Goal: Navigation & Orientation: Understand site structure

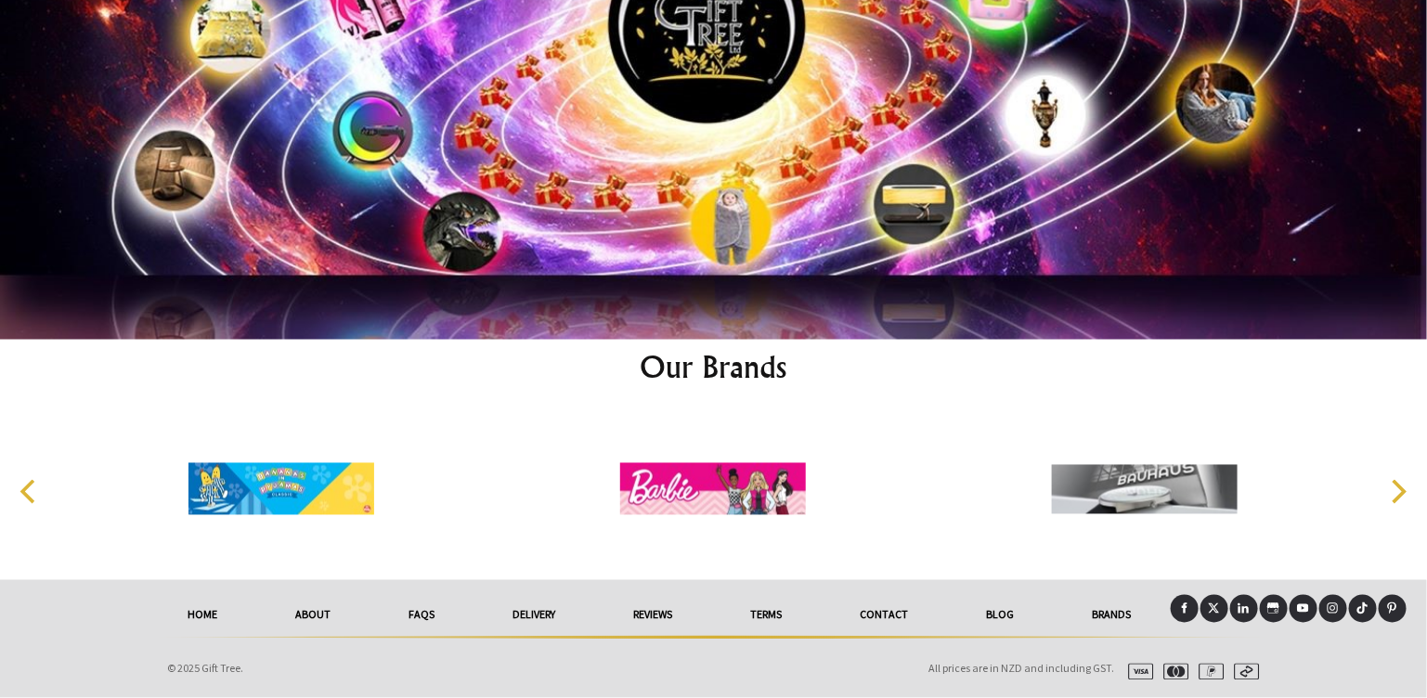
scroll to position [9658, 0]
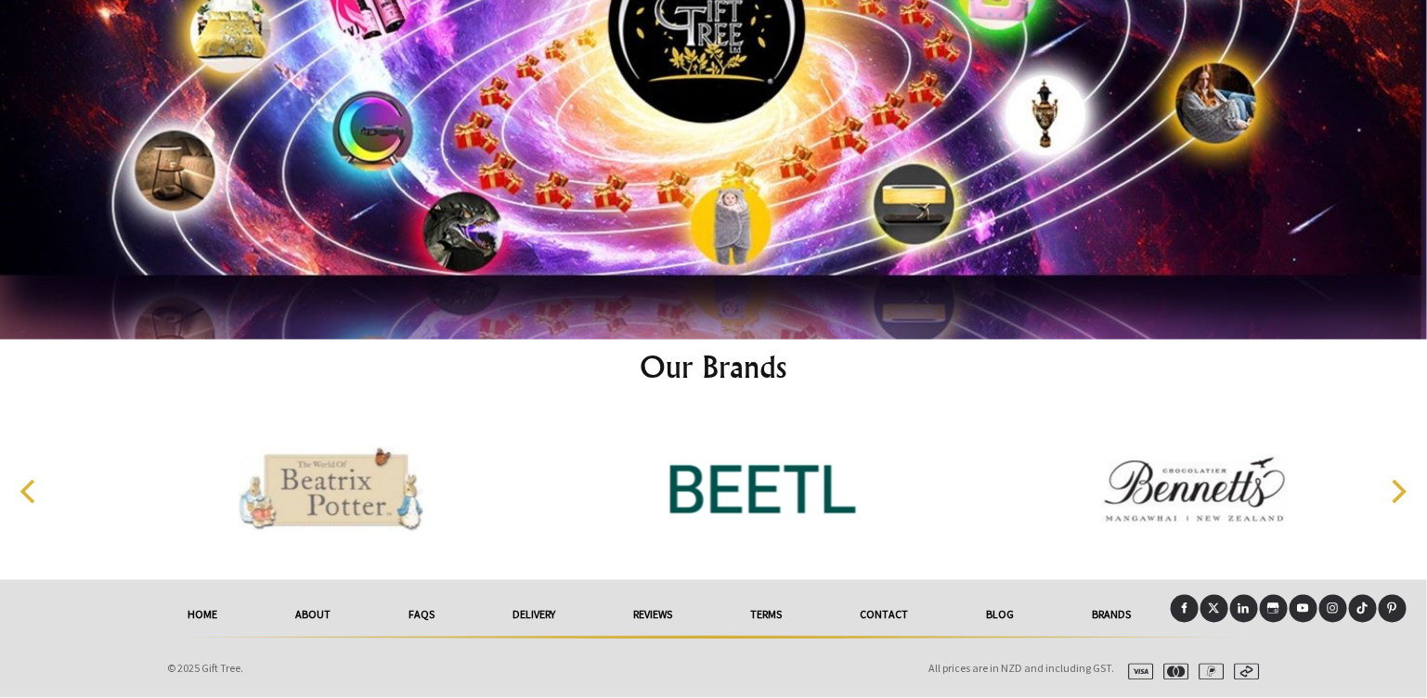
click at [994, 617] on link "Blog" at bounding box center [1001, 615] width 106 height 41
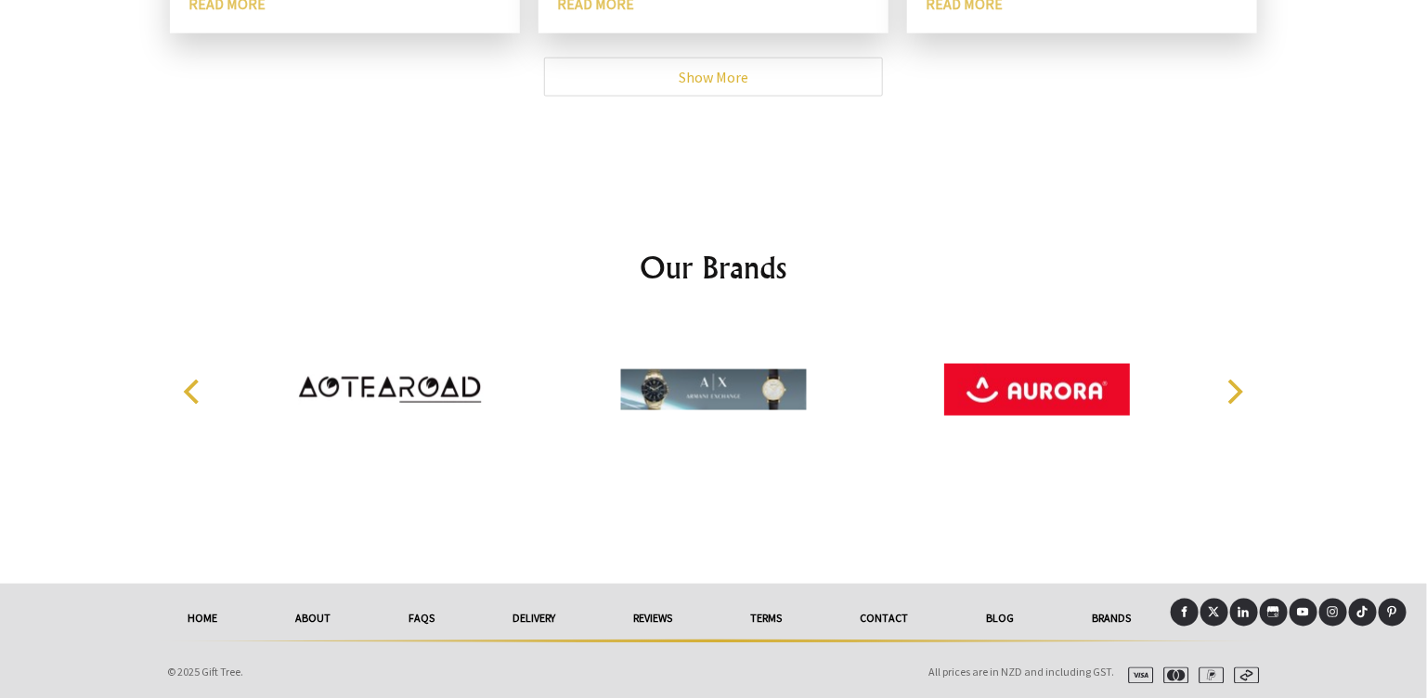
scroll to position [894, 0]
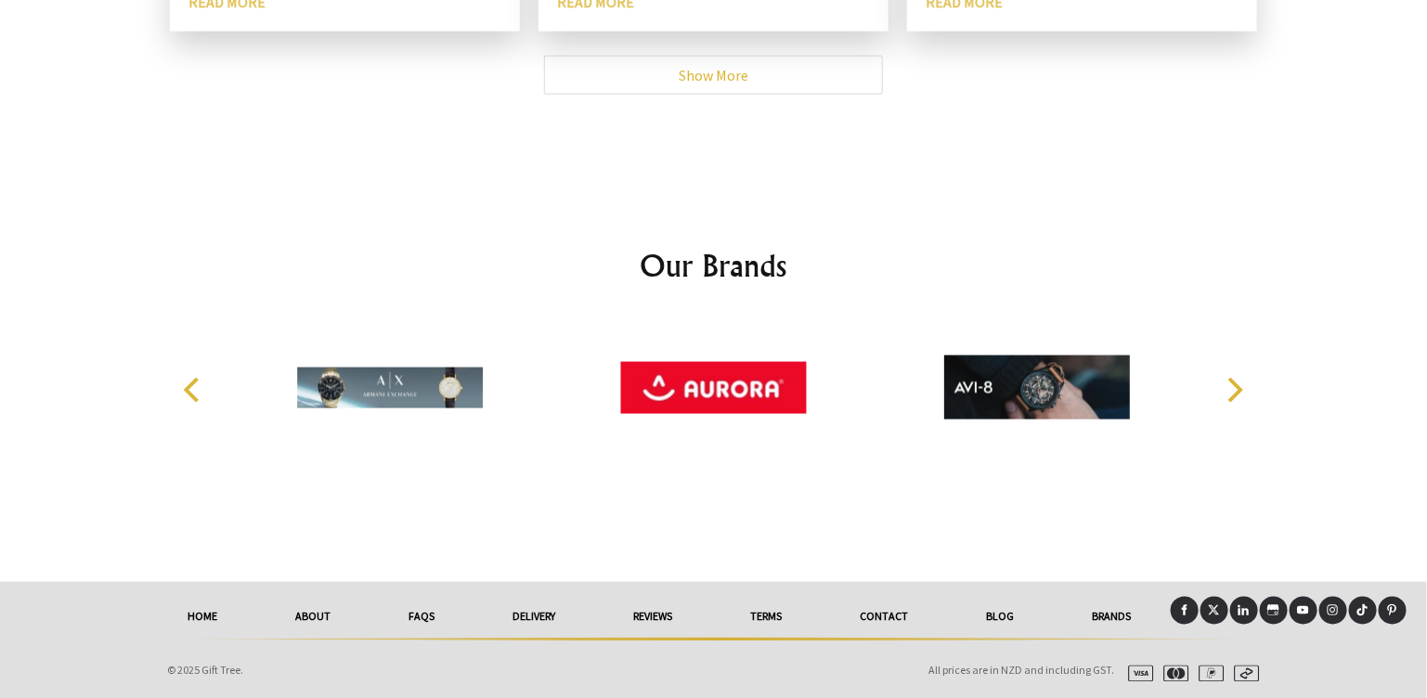
click at [312, 623] on link "About" at bounding box center [313, 617] width 113 height 41
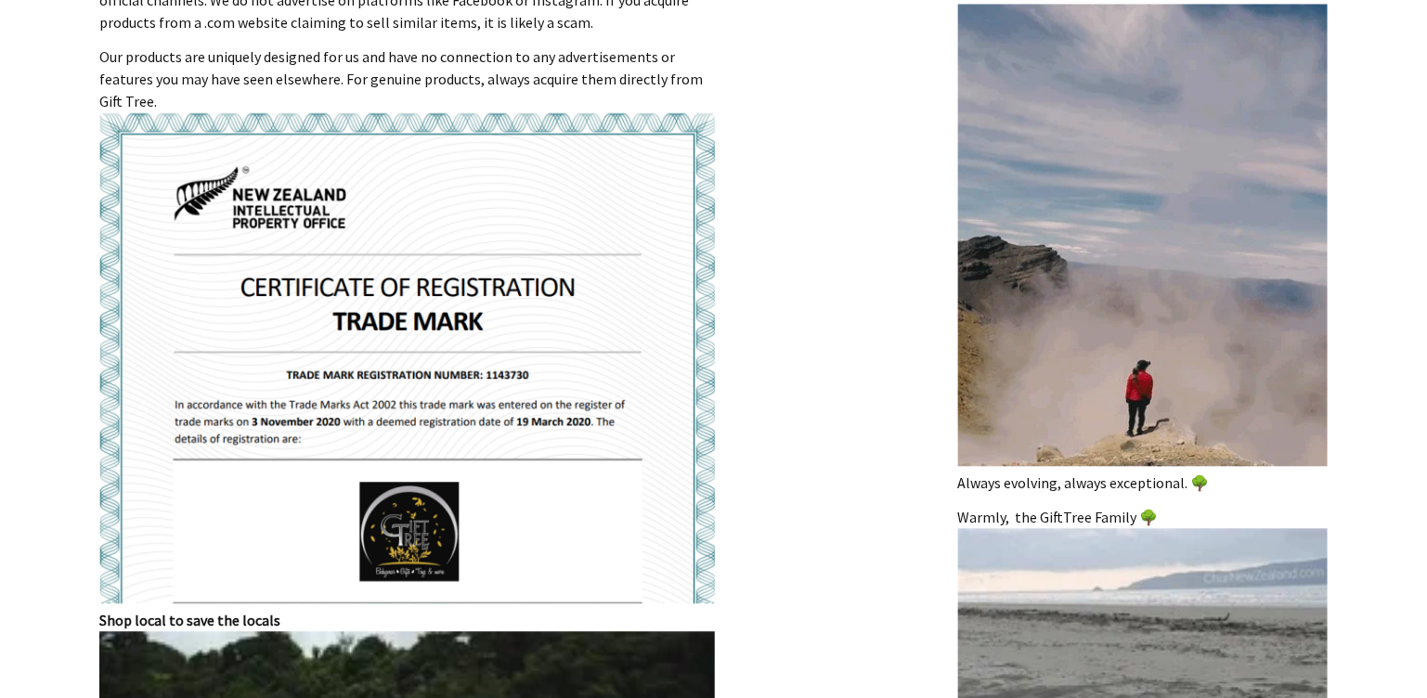
scroll to position [1494, 0]
